Goal: Task Accomplishment & Management: Manage account settings

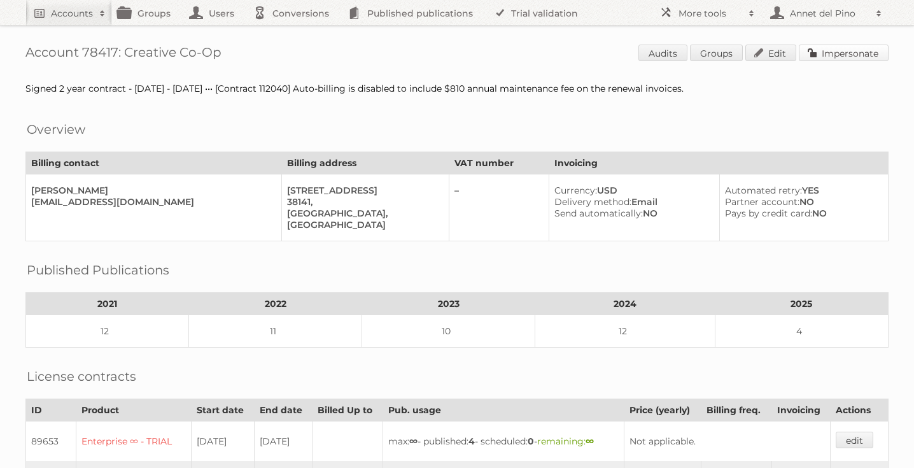
click at [841, 53] on link "Impersonate" at bounding box center [844, 53] width 90 height 17
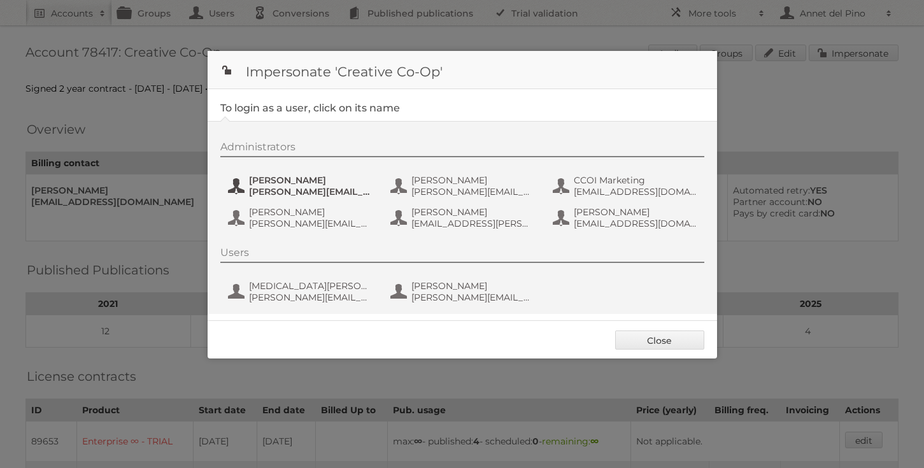
click at [280, 181] on span "Adam Schrier" at bounding box center [310, 179] width 123 height 11
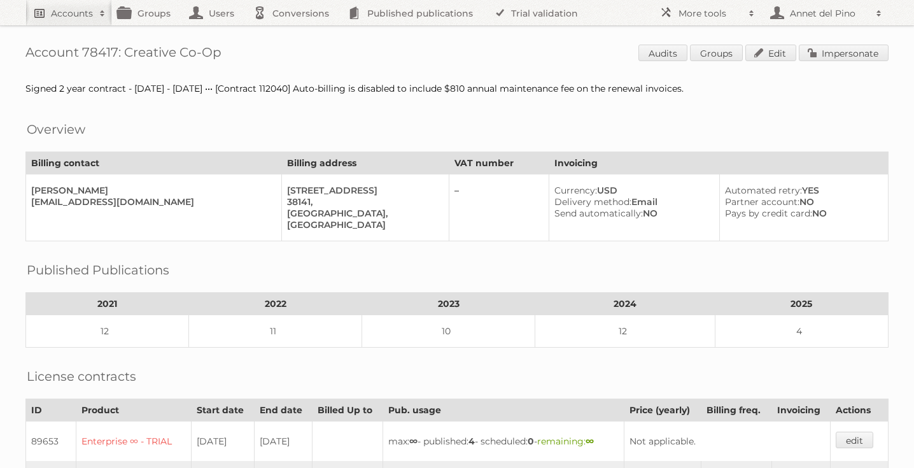
click at [51, 17] on h2 "Accounts" at bounding box center [72, 13] width 42 height 13
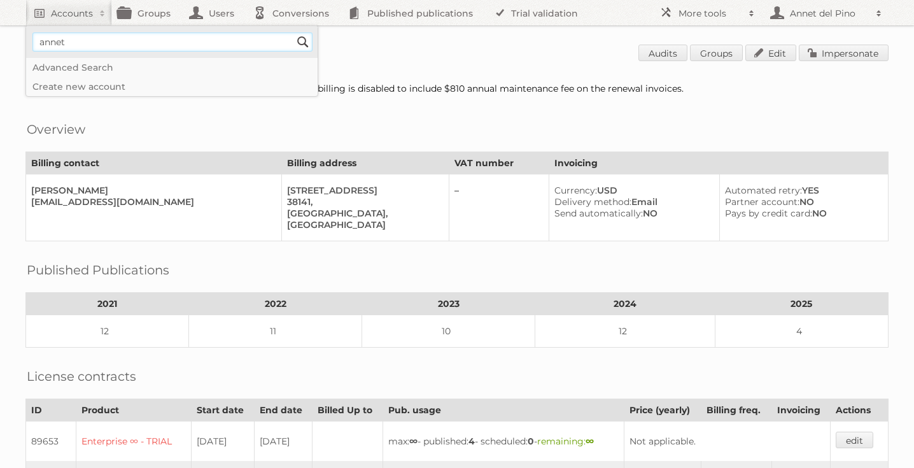
type input"] "annet@publitas.com"
click at [304, 41] on input "Search" at bounding box center [302, 41] width 19 height 19
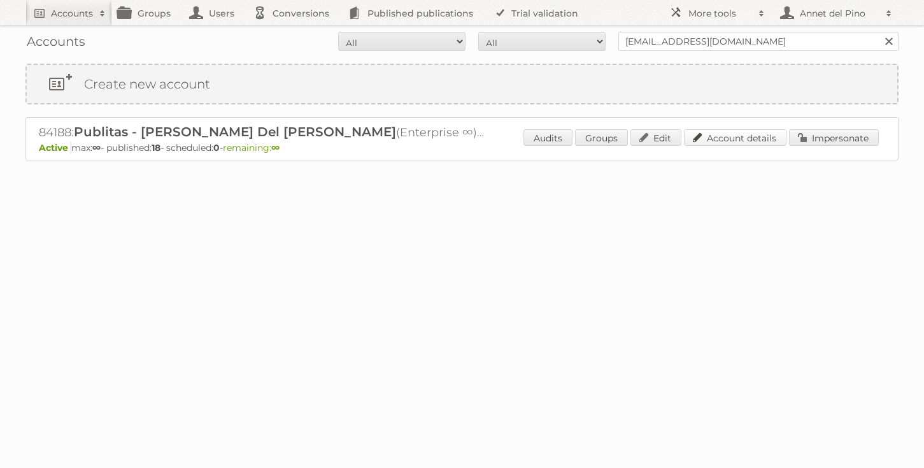
click at [733, 139] on link "Account details" at bounding box center [735, 137] width 102 height 17
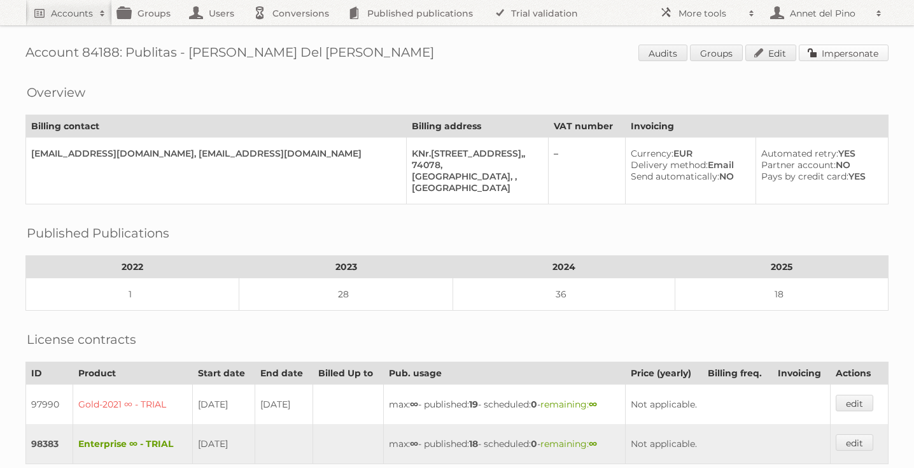
click at [840, 56] on link "Impersonate" at bounding box center [844, 53] width 90 height 17
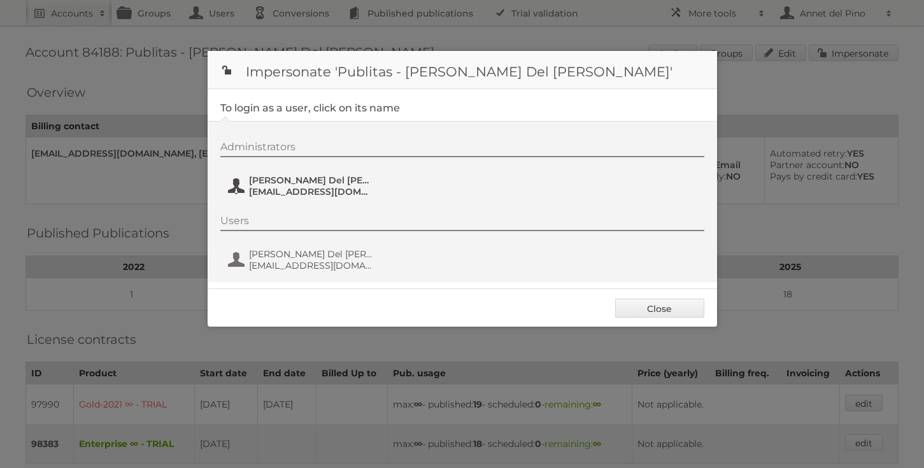
click at [307, 181] on span "Annet Del Pino" at bounding box center [310, 179] width 123 height 11
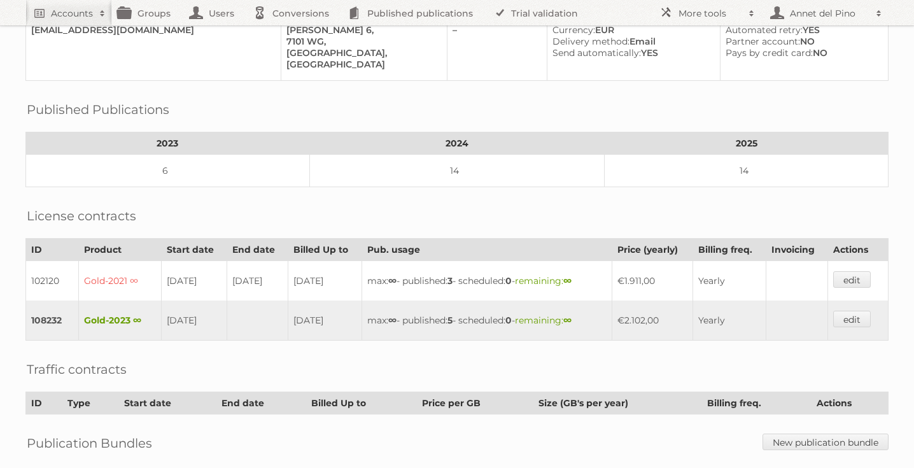
scroll to position [272, 0]
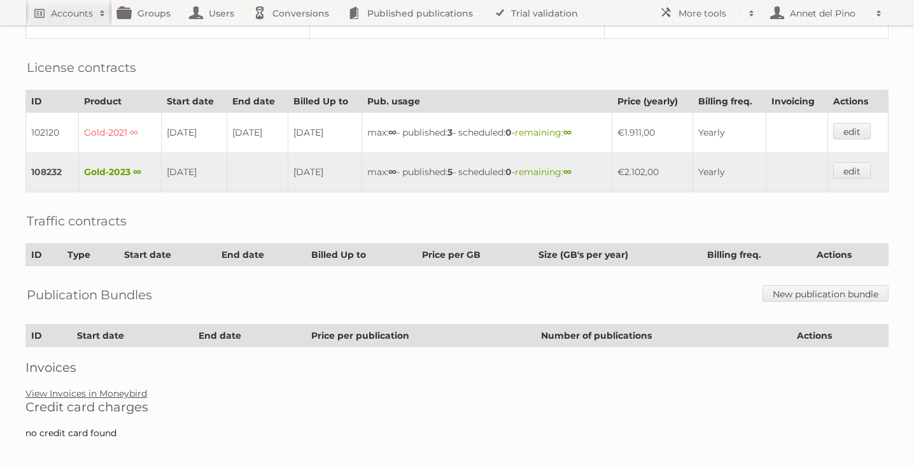
click at [57, 388] on link "View Invoices in Moneybird" at bounding box center [86, 393] width 122 height 11
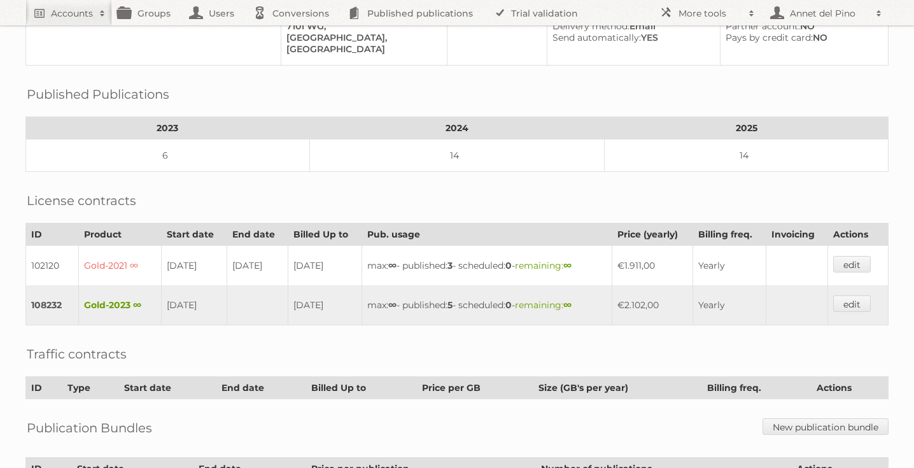
scroll to position [0, 0]
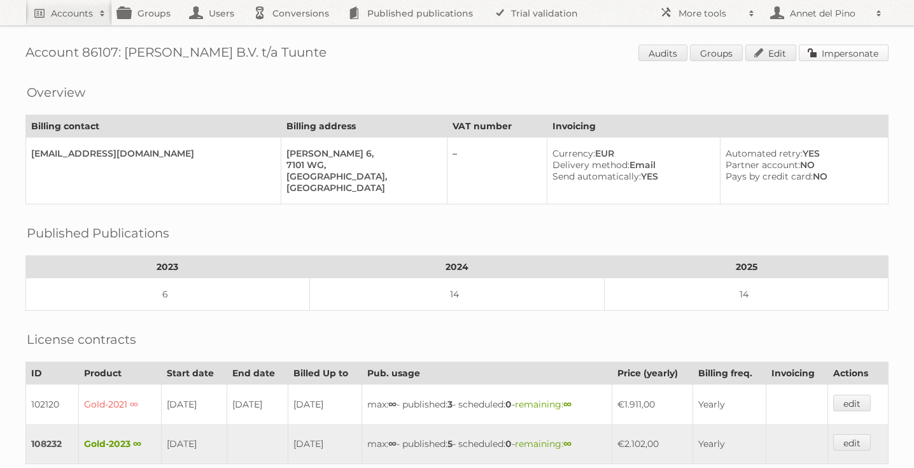
click at [862, 53] on link "Impersonate" at bounding box center [844, 53] width 90 height 17
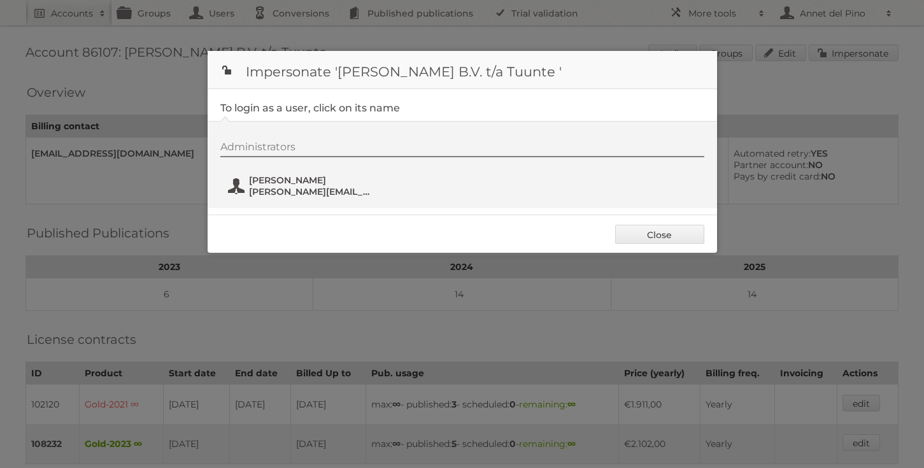
click at [324, 188] on span "[PERSON_NAME][EMAIL_ADDRESS][DOMAIN_NAME]" at bounding box center [310, 191] width 123 height 11
